Goal: Task Accomplishment & Management: Use online tool/utility

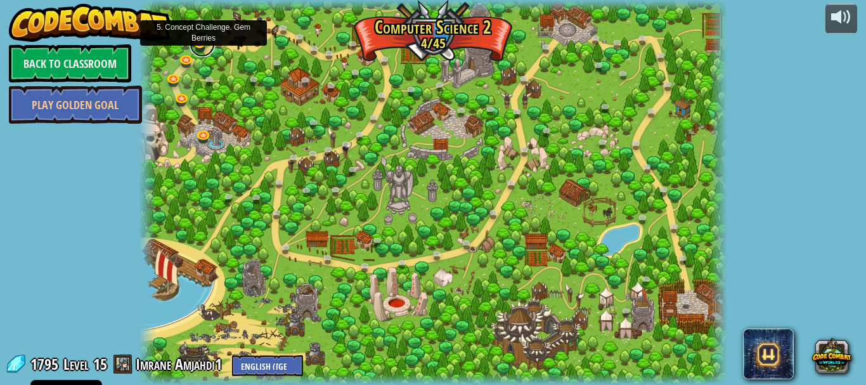
click at [204, 49] on link at bounding box center [201, 44] width 25 height 25
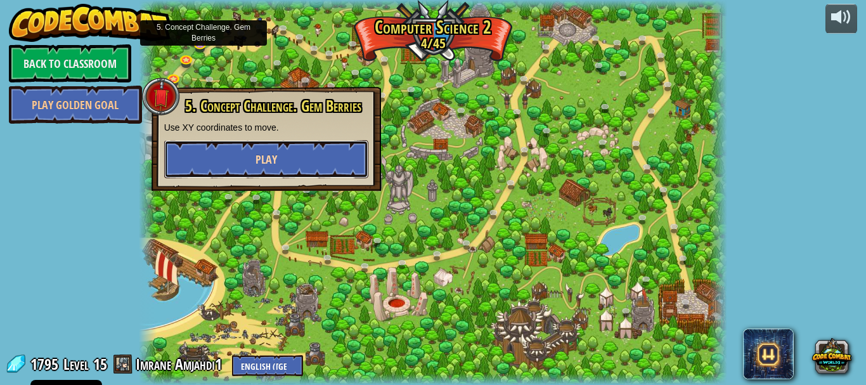
click at [305, 159] on button "Play" at bounding box center [266, 159] width 204 height 38
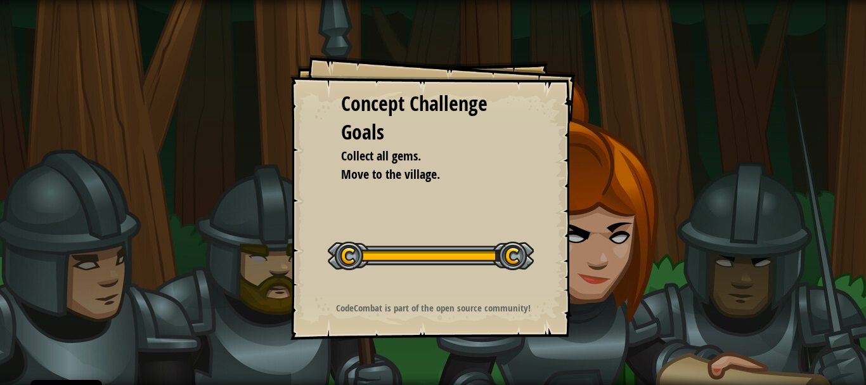
click at [549, 115] on div "Concept Challenge Goals Collect all gems. Move to the village. Start Concept Ch…" at bounding box center [432, 196] width 285 height 285
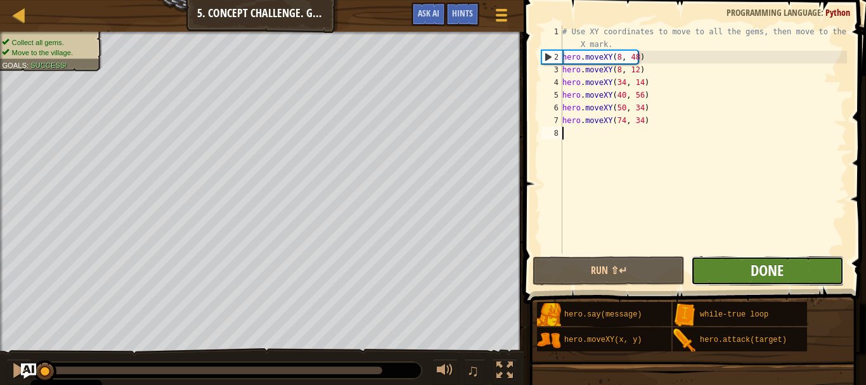
click at [752, 278] on span "Done" at bounding box center [766, 270] width 33 height 20
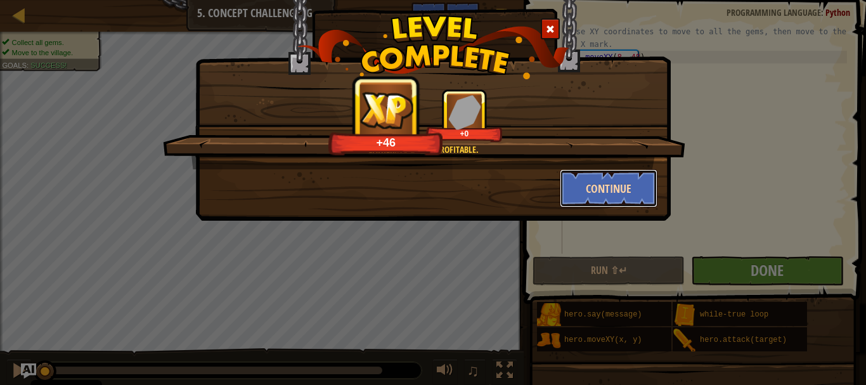
click at [588, 192] on button "Continue" at bounding box center [609, 188] width 98 height 38
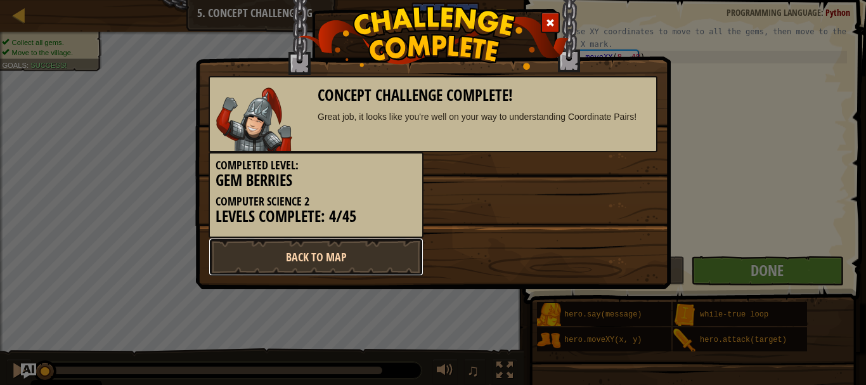
click at [359, 262] on link "Back to Map" at bounding box center [315, 257] width 215 height 38
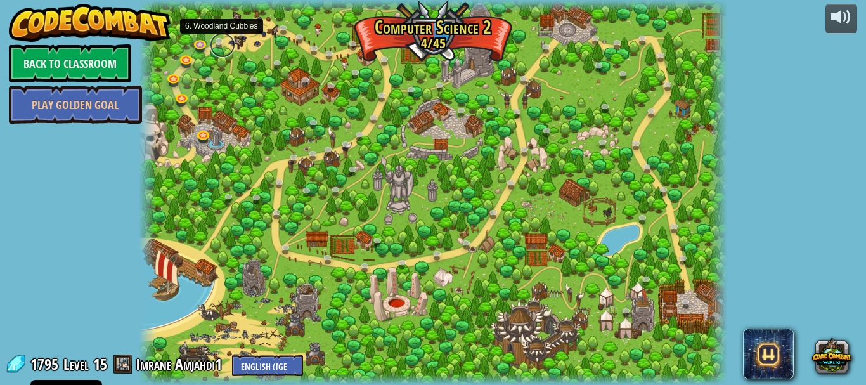
click at [217, 44] on link at bounding box center [222, 44] width 25 height 25
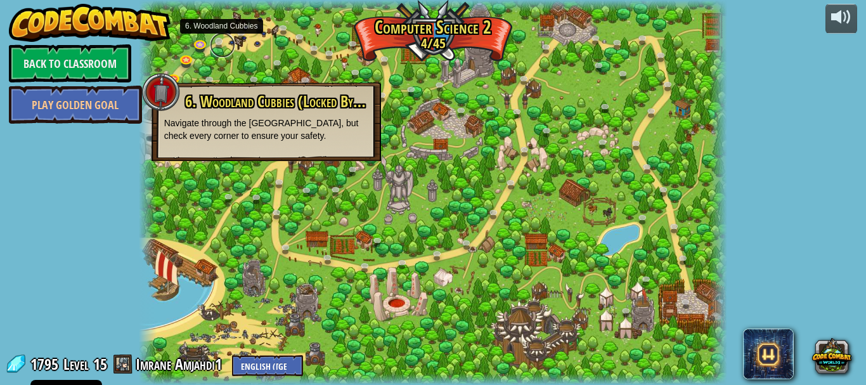
click at [217, 44] on link at bounding box center [222, 44] width 25 height 25
click at [129, 371] on span at bounding box center [122, 363] width 19 height 19
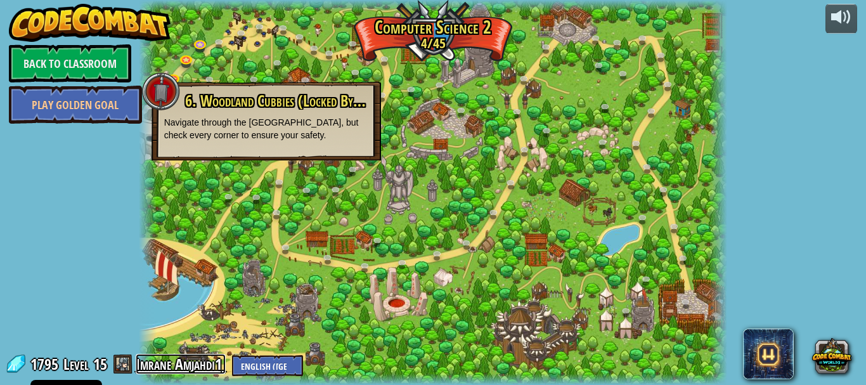
click at [165, 364] on link "Imrane Amjahdi1" at bounding box center [181, 364] width 90 height 20
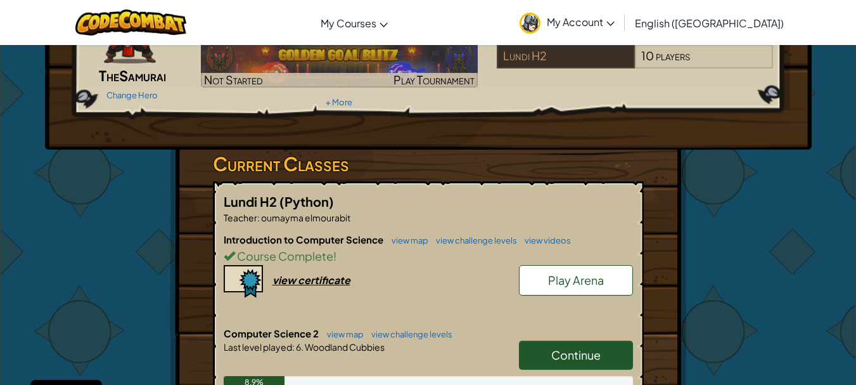
scroll to position [253, 0]
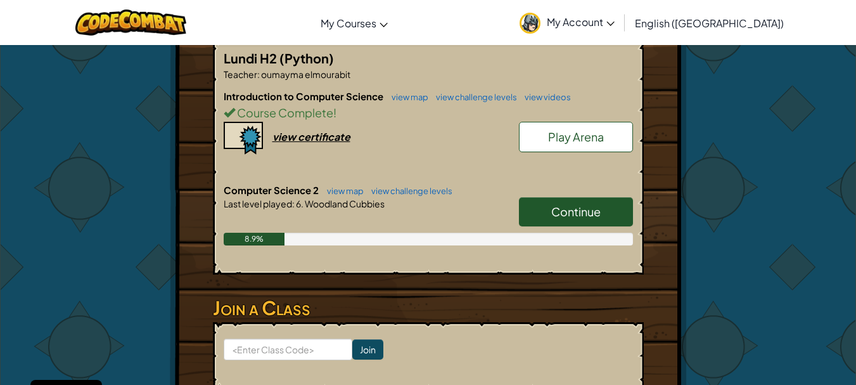
click at [563, 223] on link "Continue" at bounding box center [576, 211] width 114 height 29
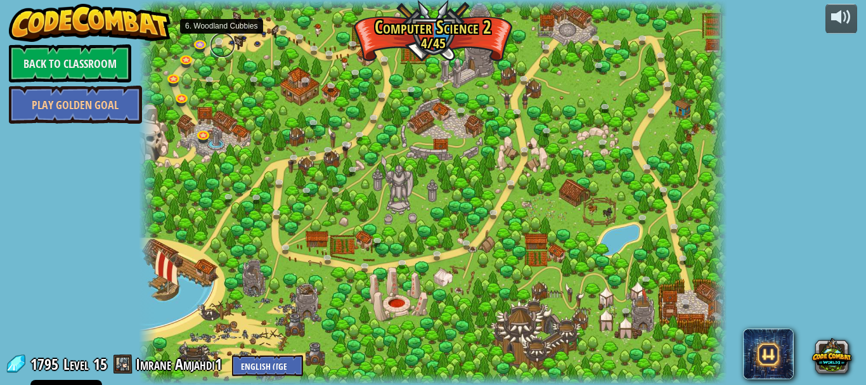
click at [220, 44] on link at bounding box center [222, 44] width 25 height 25
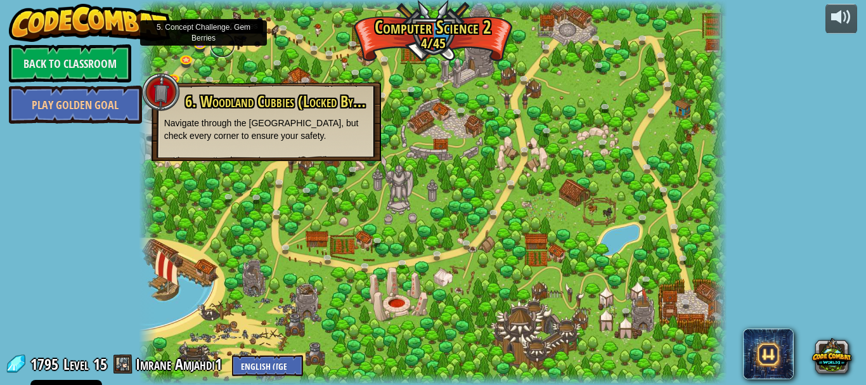
click at [218, 51] on link at bounding box center [222, 44] width 25 height 25
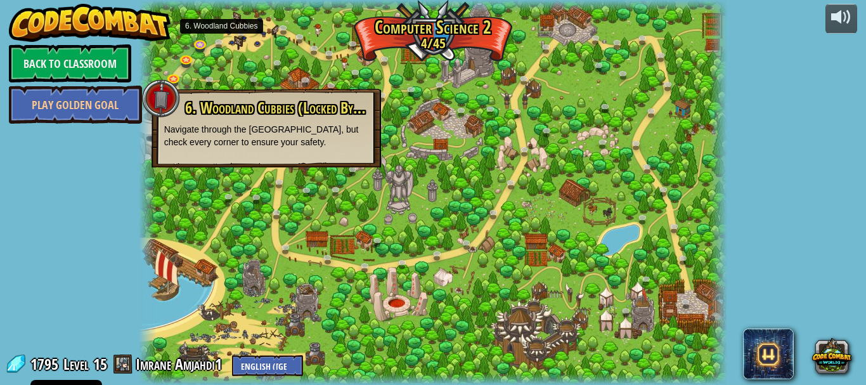
click at [788, 63] on div "powered by Back to Classroom Play Golden Goal 8. Picnic Buster (Locked By Teach…" at bounding box center [433, 192] width 866 height 385
click at [807, 78] on div "powered by Back to Classroom Play Golden Goal 8. Picnic Buster (Locked By Teach…" at bounding box center [433, 192] width 866 height 385
click at [254, 82] on link at bounding box center [257, 82] width 25 height 25
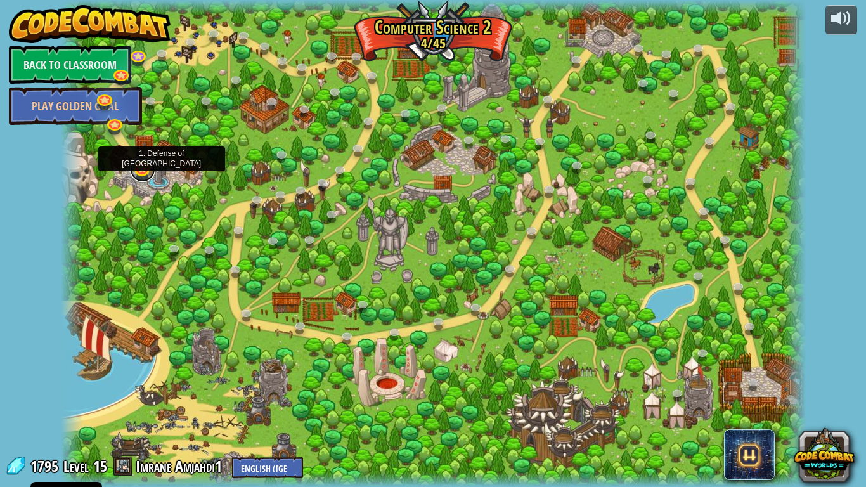
click at [150, 165] on link at bounding box center [142, 169] width 25 height 25
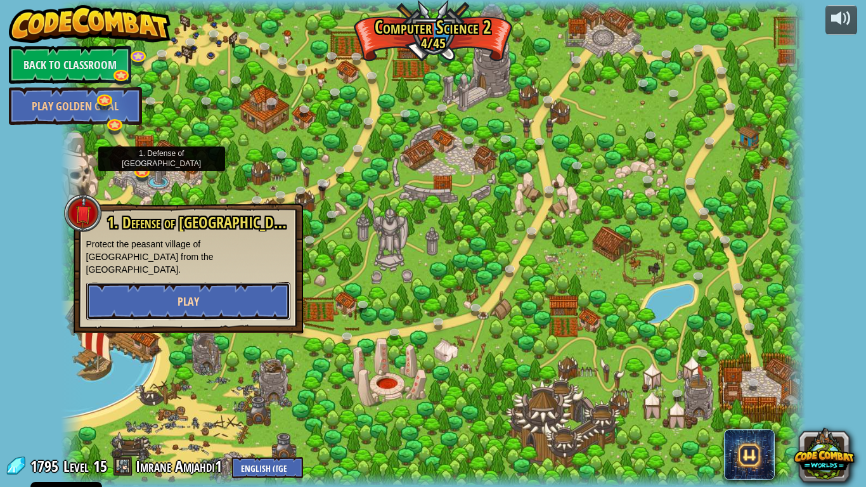
click at [193, 282] on button "Play" at bounding box center [188, 301] width 204 height 38
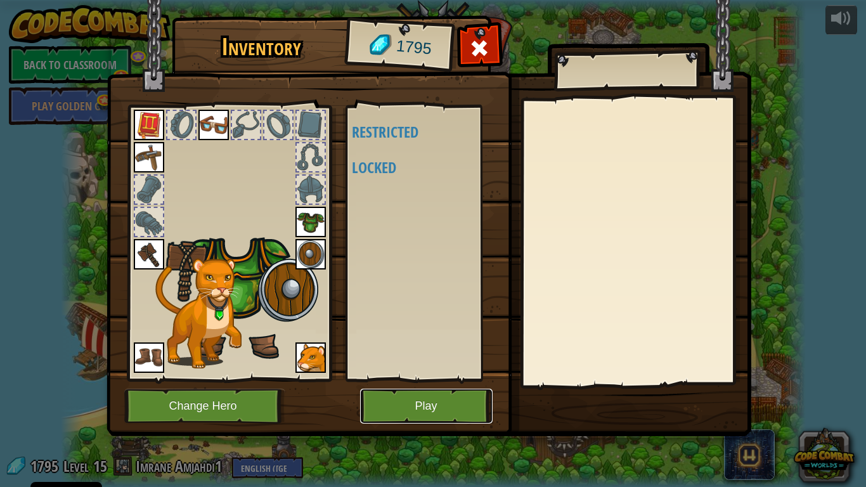
click at [381, 384] on button "Play" at bounding box center [426, 405] width 132 height 35
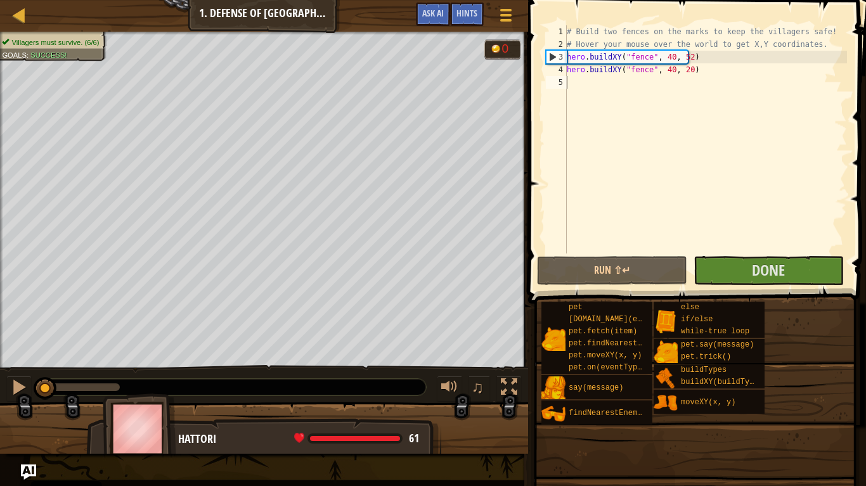
click at [801, 145] on div "# Build two fences on the marks to keep the villagers safe! # Hover your mouse …" at bounding box center [705, 151] width 283 height 253
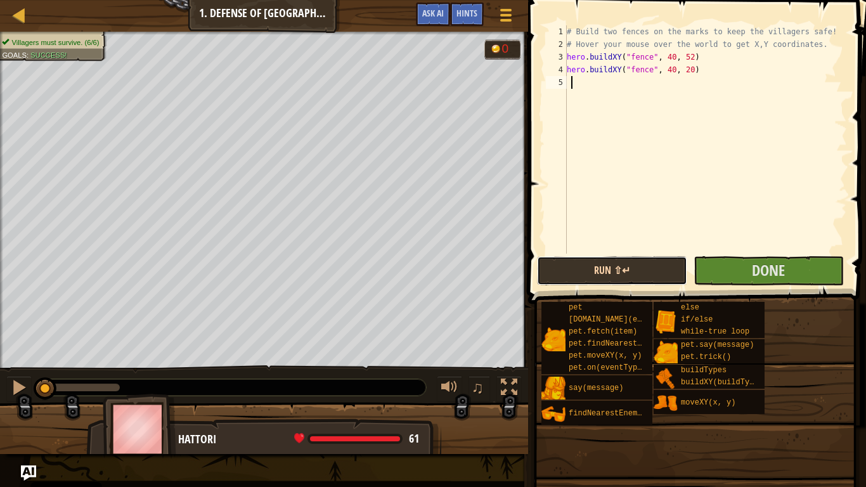
click at [624, 278] on button "Run ⇧↵" at bounding box center [612, 270] width 150 height 29
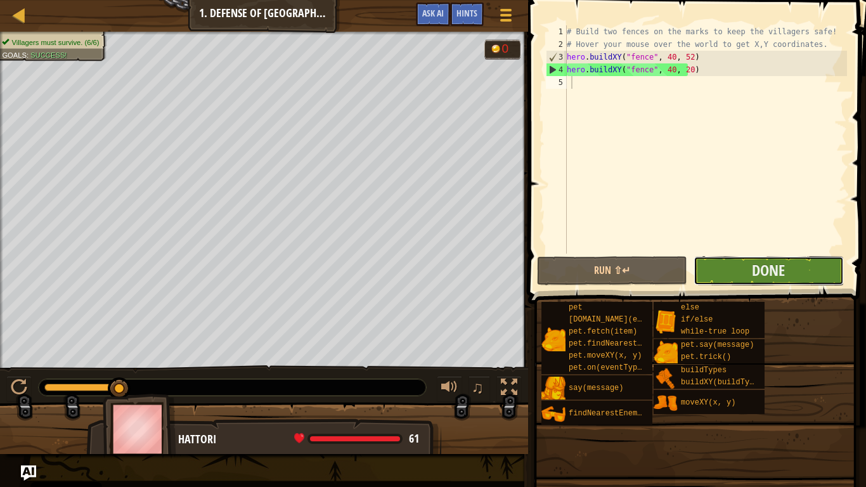
click at [785, 265] on button "Done" at bounding box center [768, 270] width 150 height 29
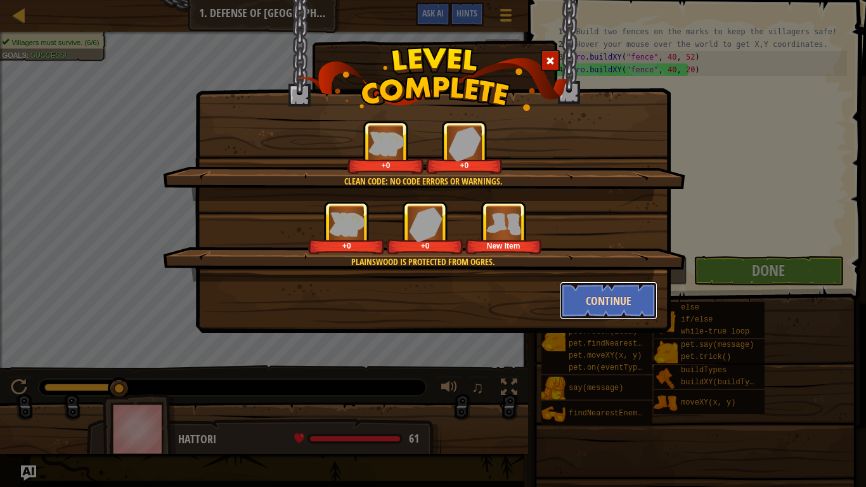
click at [600, 293] on button "Continue" at bounding box center [609, 300] width 98 height 38
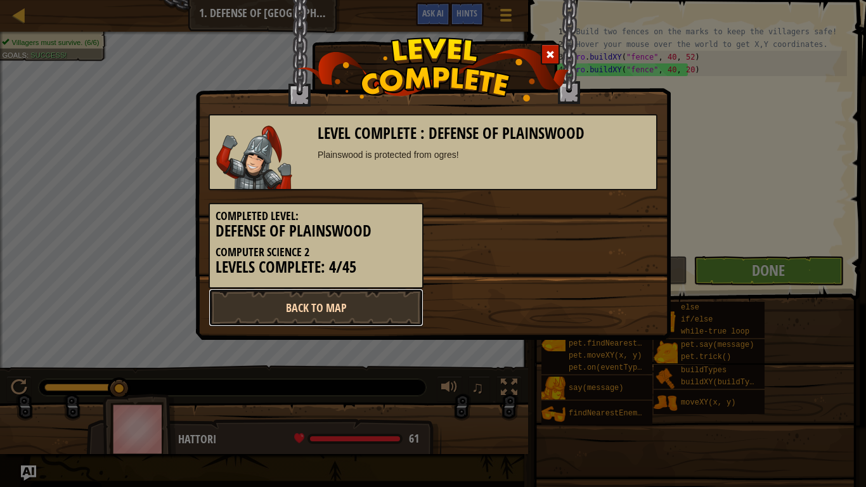
click at [359, 297] on link "Back to Map" at bounding box center [315, 307] width 215 height 38
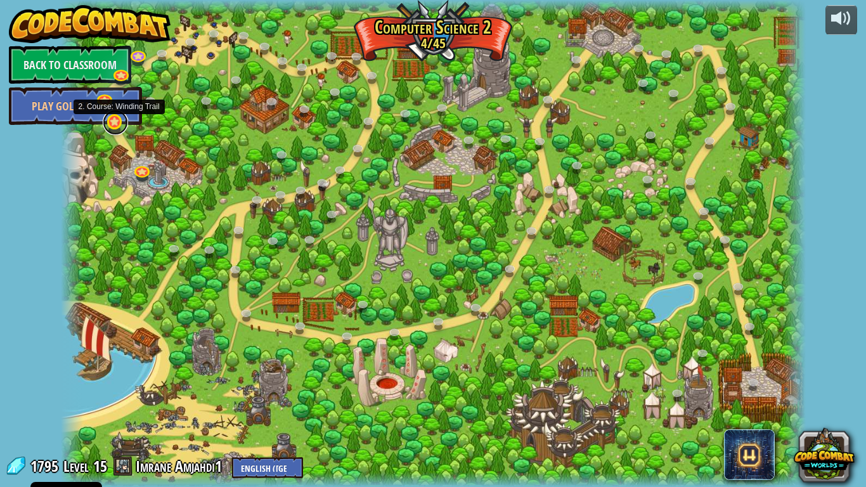
click at [117, 123] on link at bounding box center [115, 122] width 25 height 25
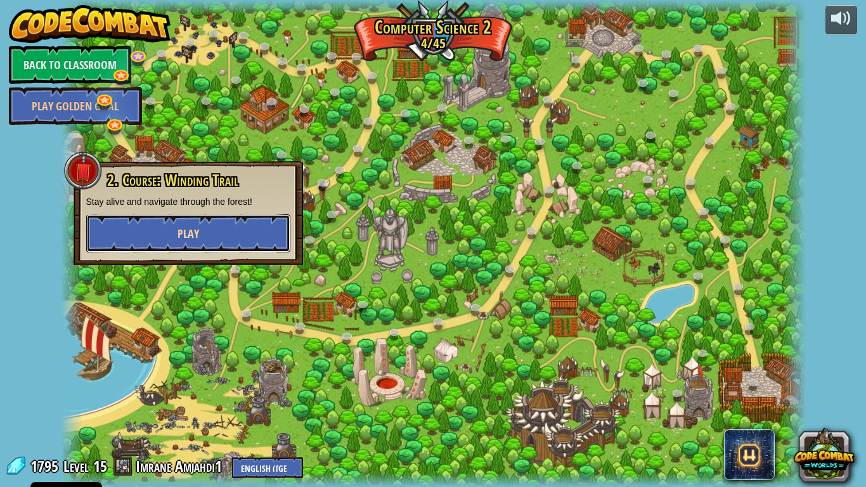
click at [222, 237] on button "Play" at bounding box center [188, 233] width 204 height 38
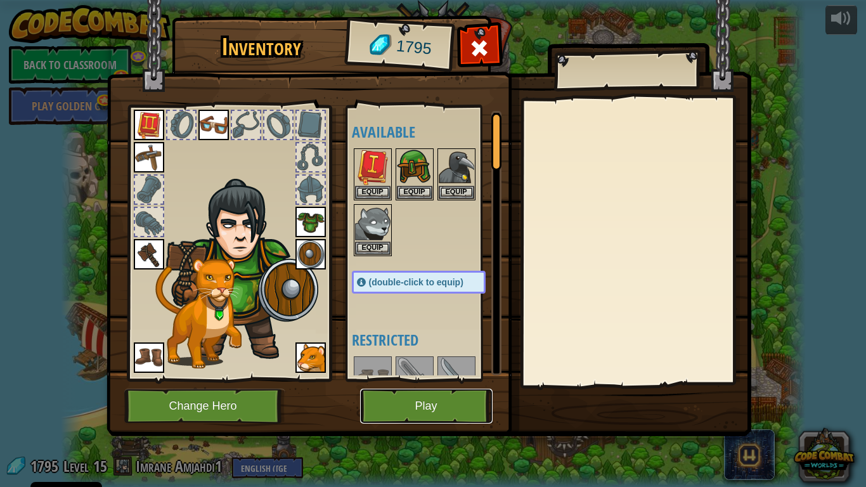
click at [435, 384] on button "Play" at bounding box center [426, 405] width 132 height 35
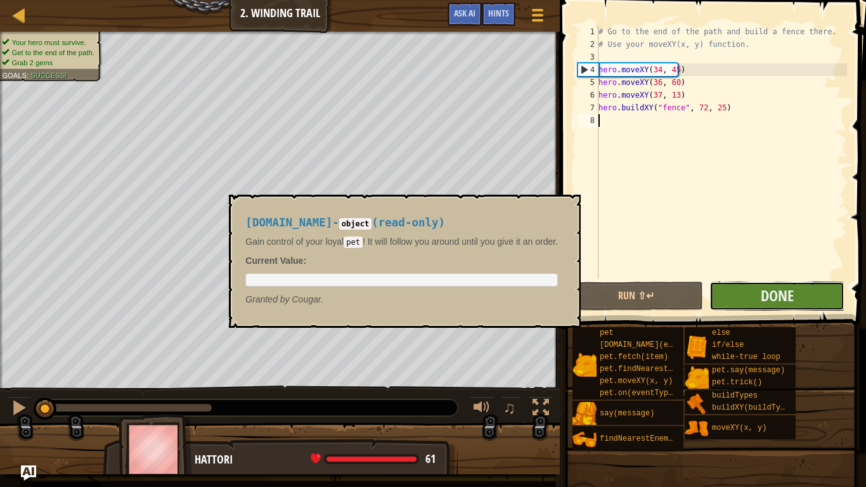
click at [800, 294] on button "Done" at bounding box center [776, 295] width 134 height 29
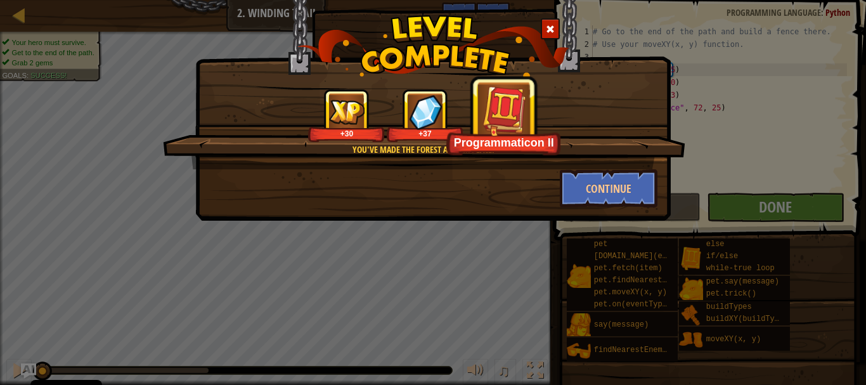
click at [794, 23] on div "You've made the forest a safer place. +30 +37 Programmaticon II Continue" at bounding box center [433, 192] width 866 height 385
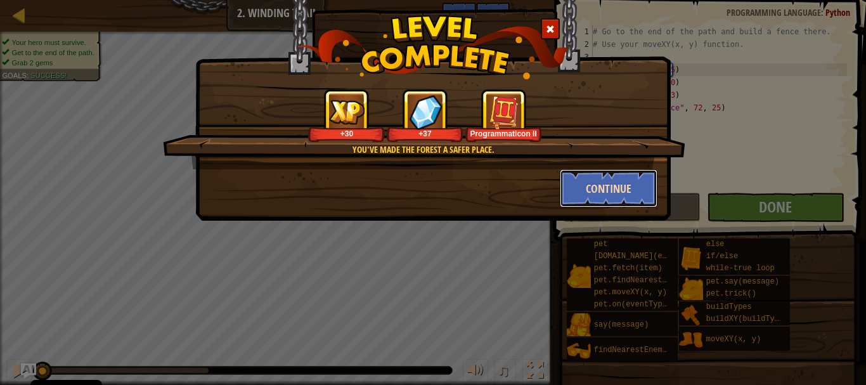
click at [622, 184] on button "Continue" at bounding box center [609, 188] width 98 height 38
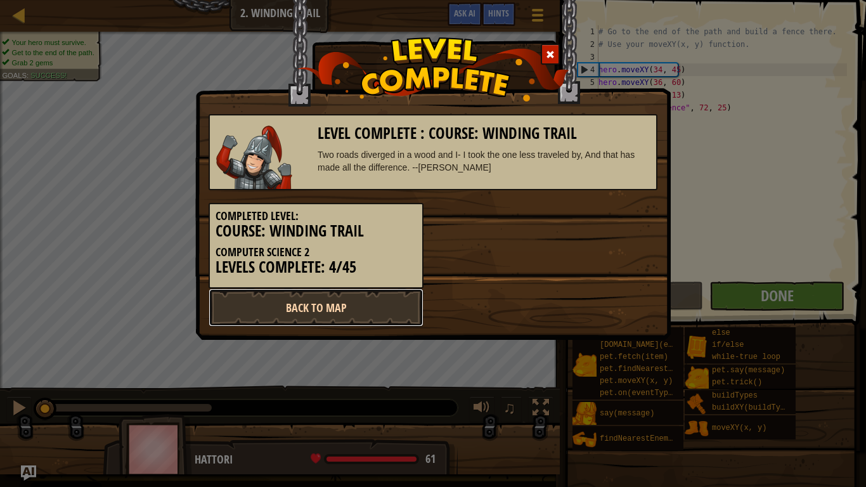
click at [325, 310] on link "Back to Map" at bounding box center [315, 307] width 215 height 38
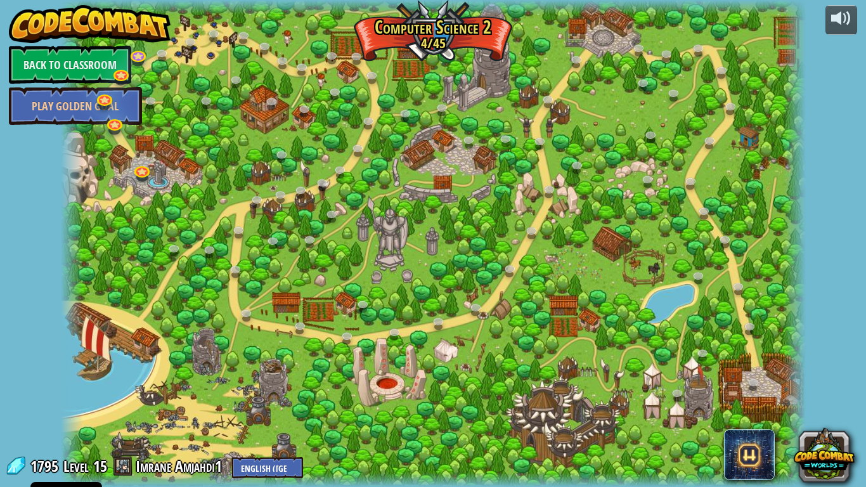
click at [404, 368] on div at bounding box center [433, 243] width 745 height 487
click at [48, 62] on link "Back to Classroom" at bounding box center [70, 65] width 122 height 38
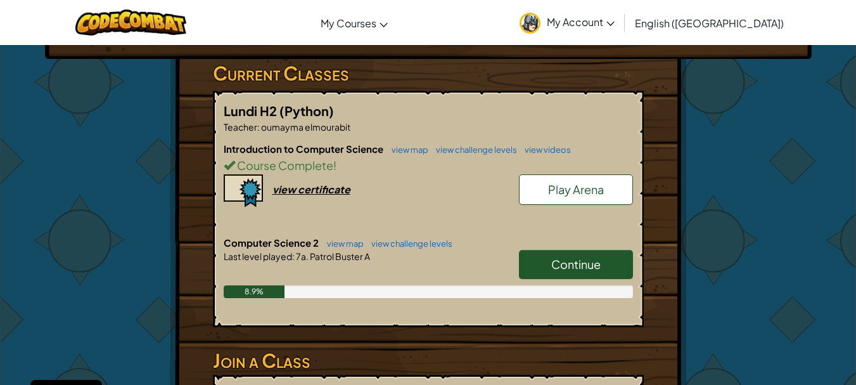
scroll to position [253, 0]
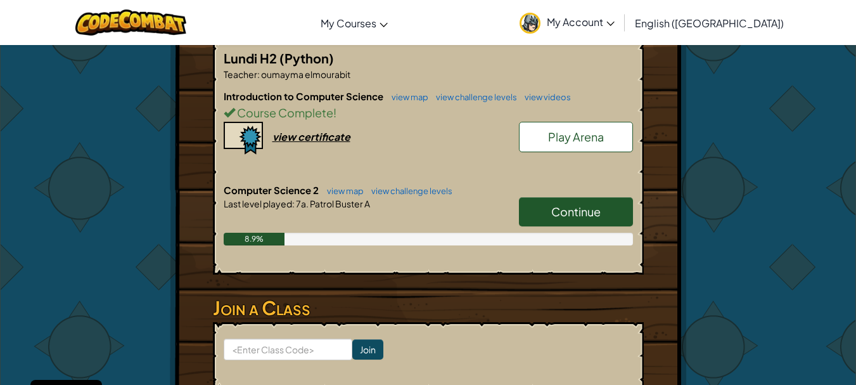
click at [567, 215] on span "Continue" at bounding box center [575, 211] width 49 height 15
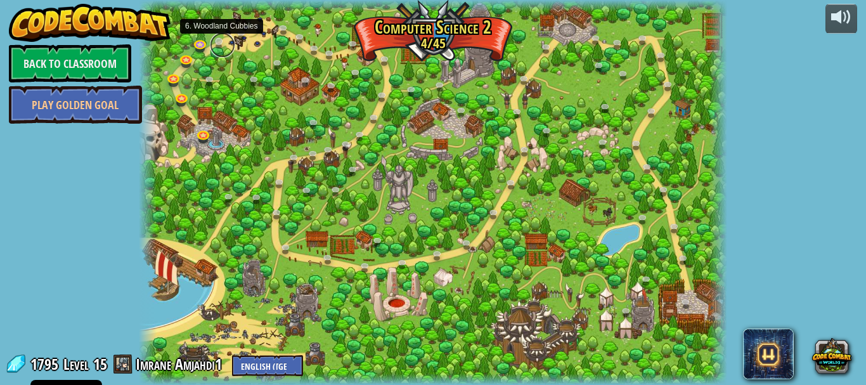
click at [222, 42] on link at bounding box center [222, 44] width 25 height 25
